Goal: Check status: Check status

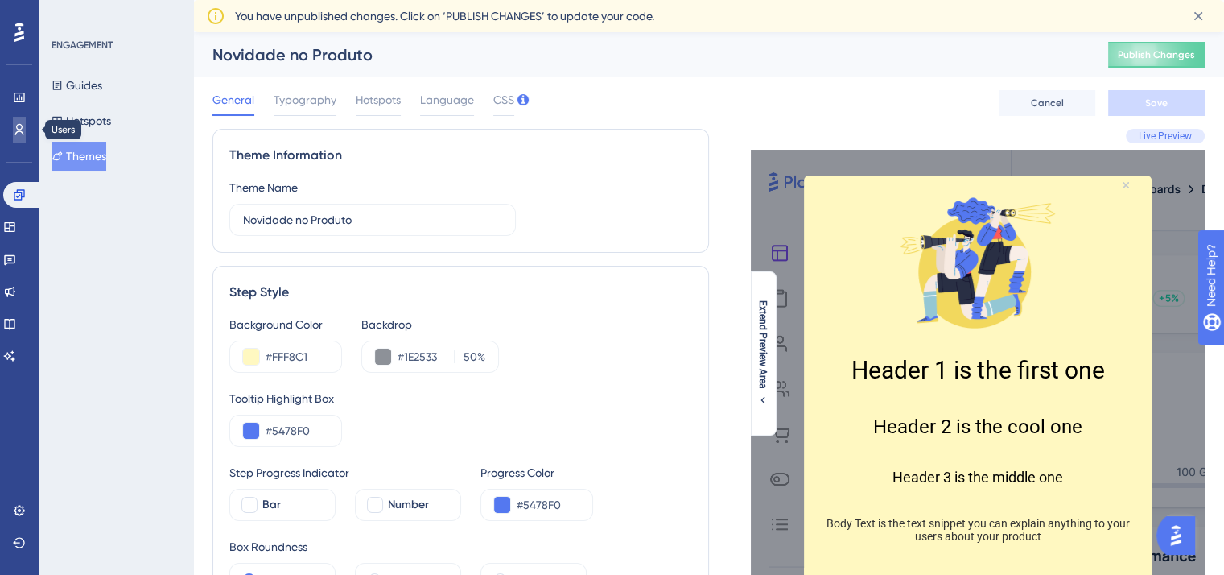
click at [19, 130] on icon at bounding box center [19, 129] width 9 height 11
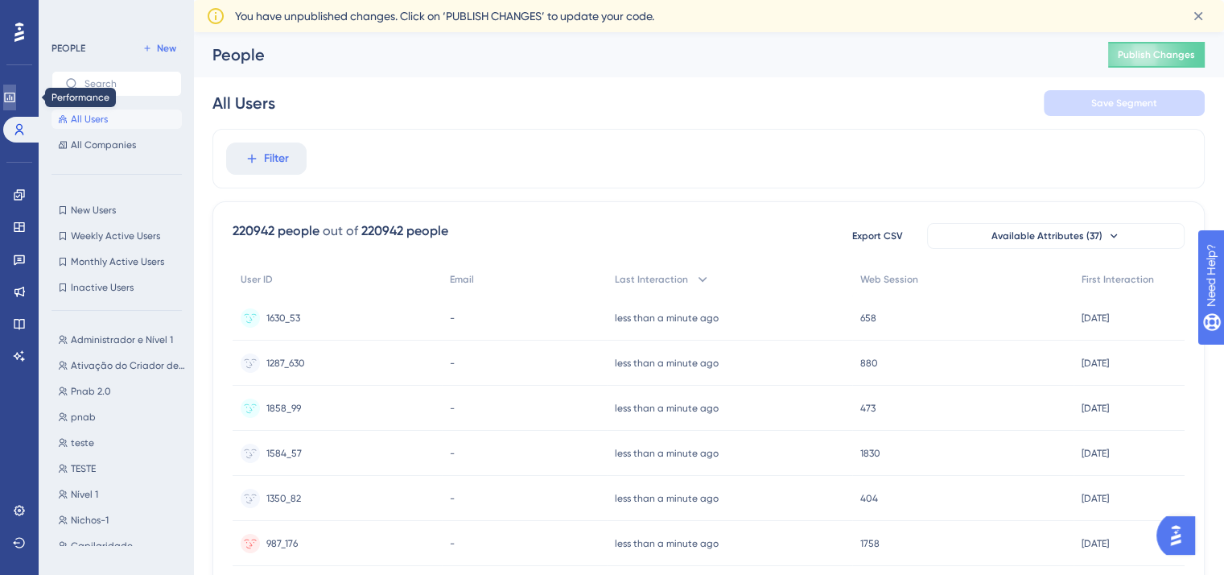
click at [16, 106] on link at bounding box center [9, 98] width 13 height 26
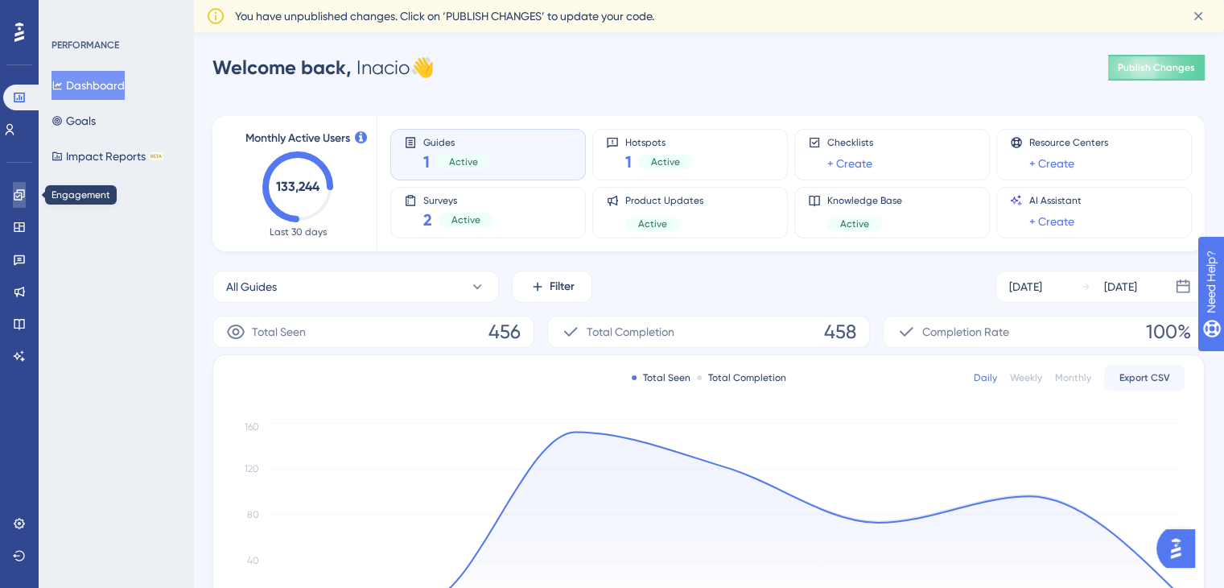
click at [23, 202] on link at bounding box center [19, 195] width 13 height 26
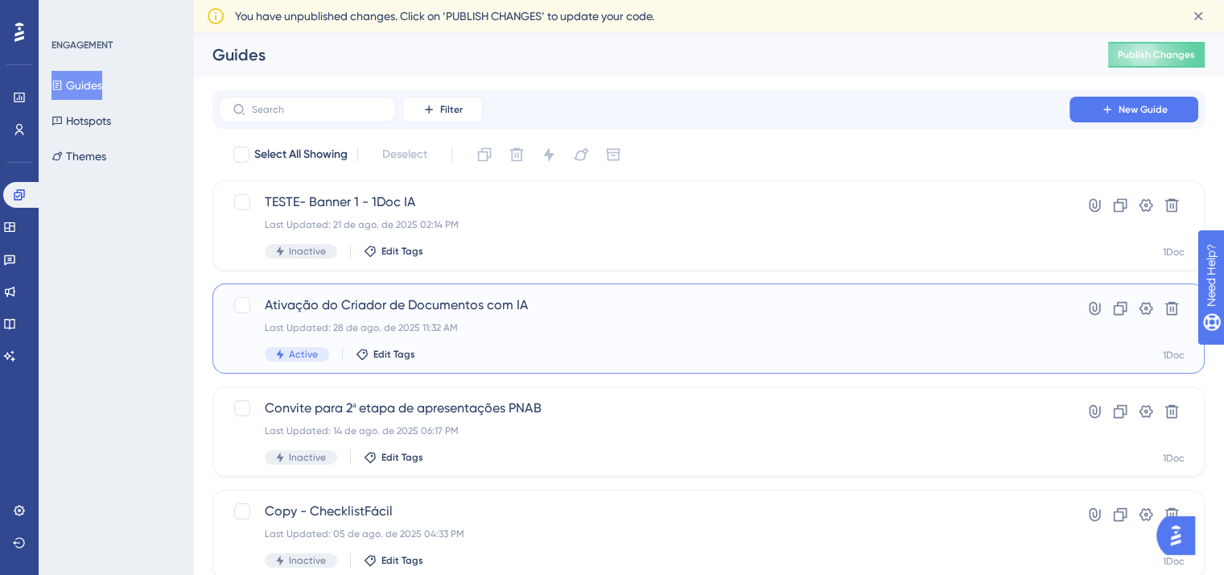
click at [431, 317] on div "Ativação do Criador de Documentos com IA Last Updated: 28 de ago. de 2025 11:32…" at bounding box center [644, 328] width 759 height 66
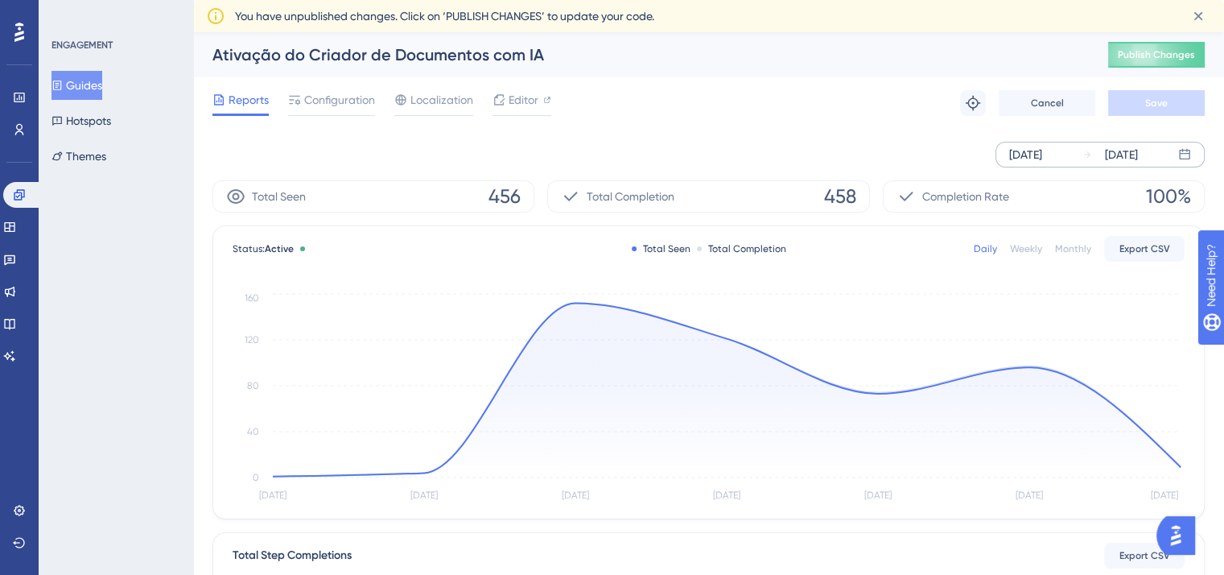
click at [1042, 156] on div "[DATE]" at bounding box center [1025, 154] width 33 height 19
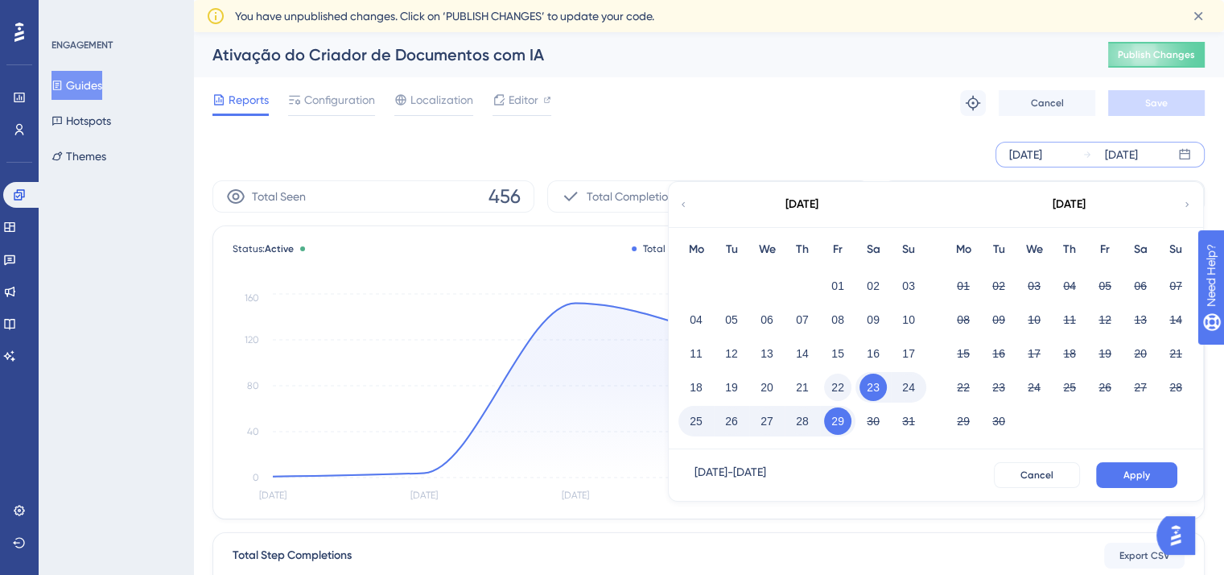
click at [849, 380] on button "22" at bounding box center [837, 386] width 27 height 27
click at [1170, 479] on button "Apply" at bounding box center [1136, 475] width 81 height 26
